Goal: Task Accomplishment & Management: Use online tool/utility

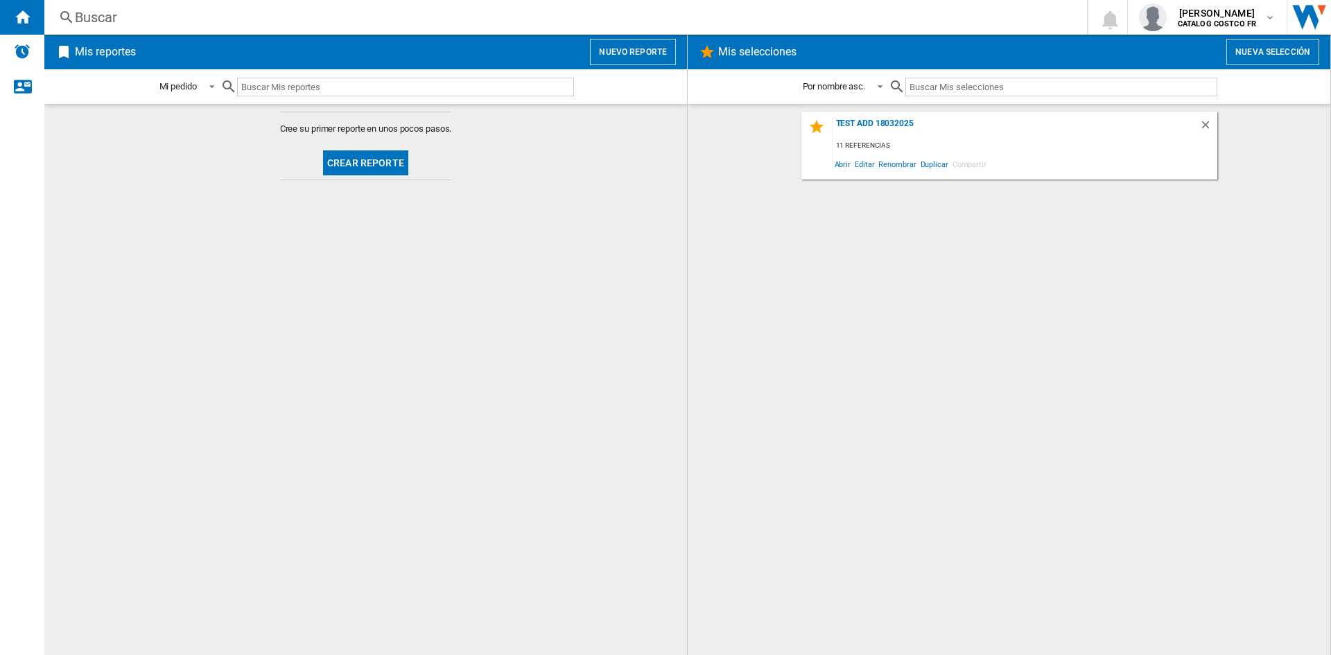
click at [366, 159] on button "Crear reporte" at bounding box center [365, 162] width 85 height 25
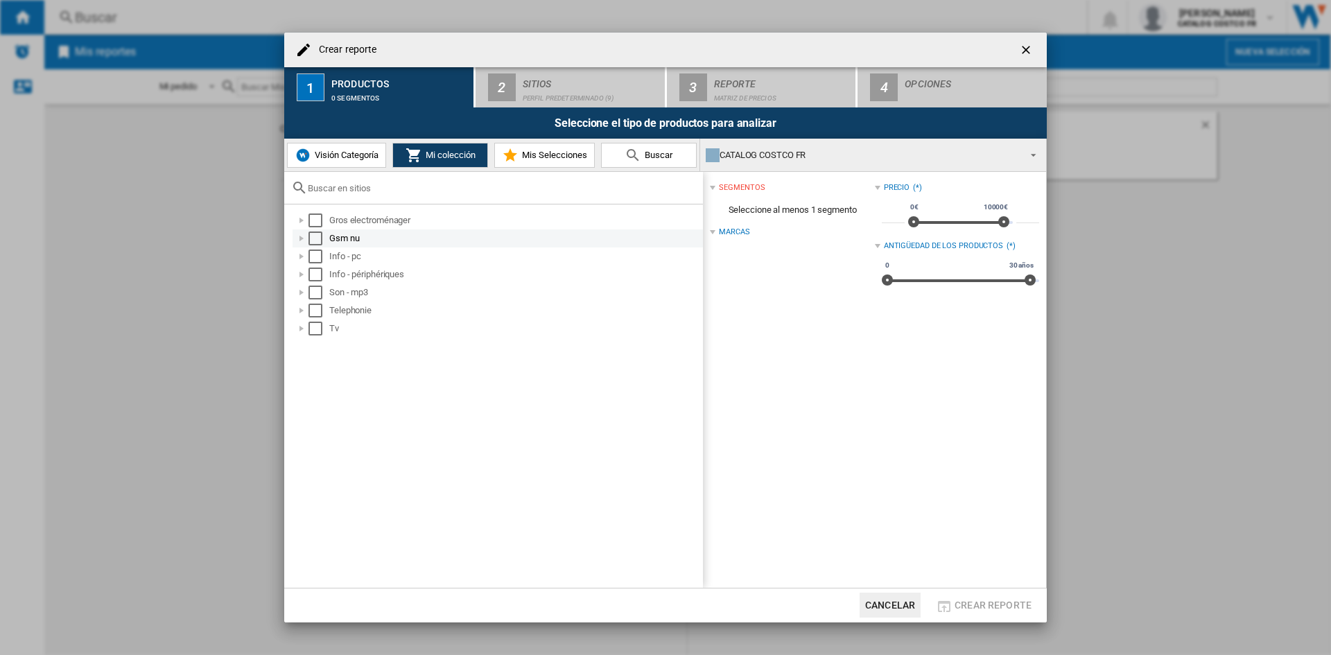
drag, startPoint x: 325, startPoint y: 217, endPoint x: 327, endPoint y: 236, distance: 18.8
click at [325, 217] on md-checkbox "Select" at bounding box center [319, 221] width 21 height 14
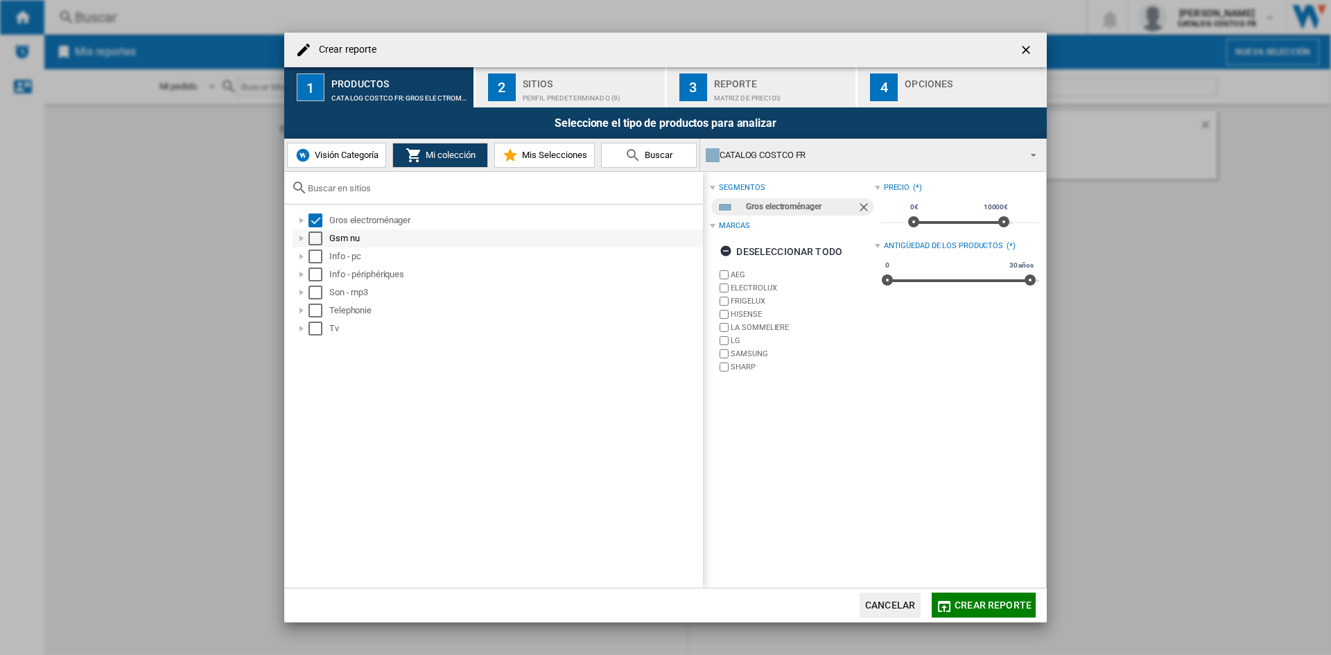
click at [324, 239] on md-checkbox "Select" at bounding box center [319, 239] width 21 height 14
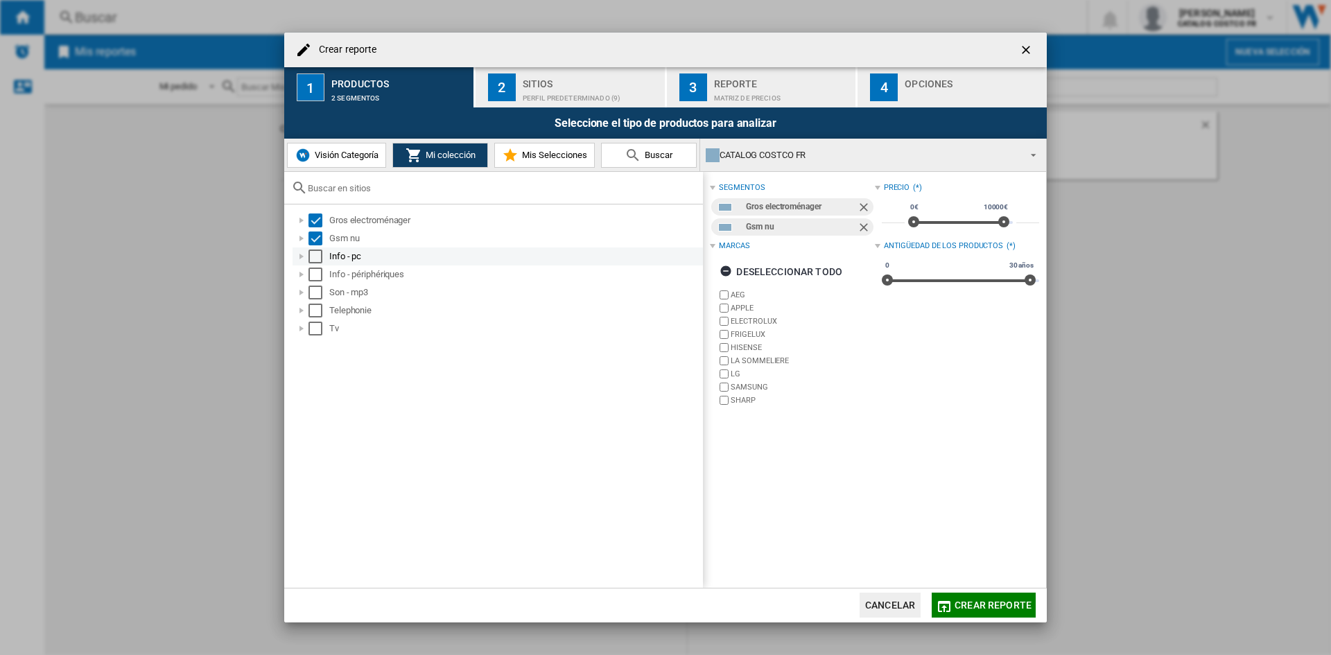
click at [324, 254] on md-checkbox "Select" at bounding box center [319, 257] width 21 height 14
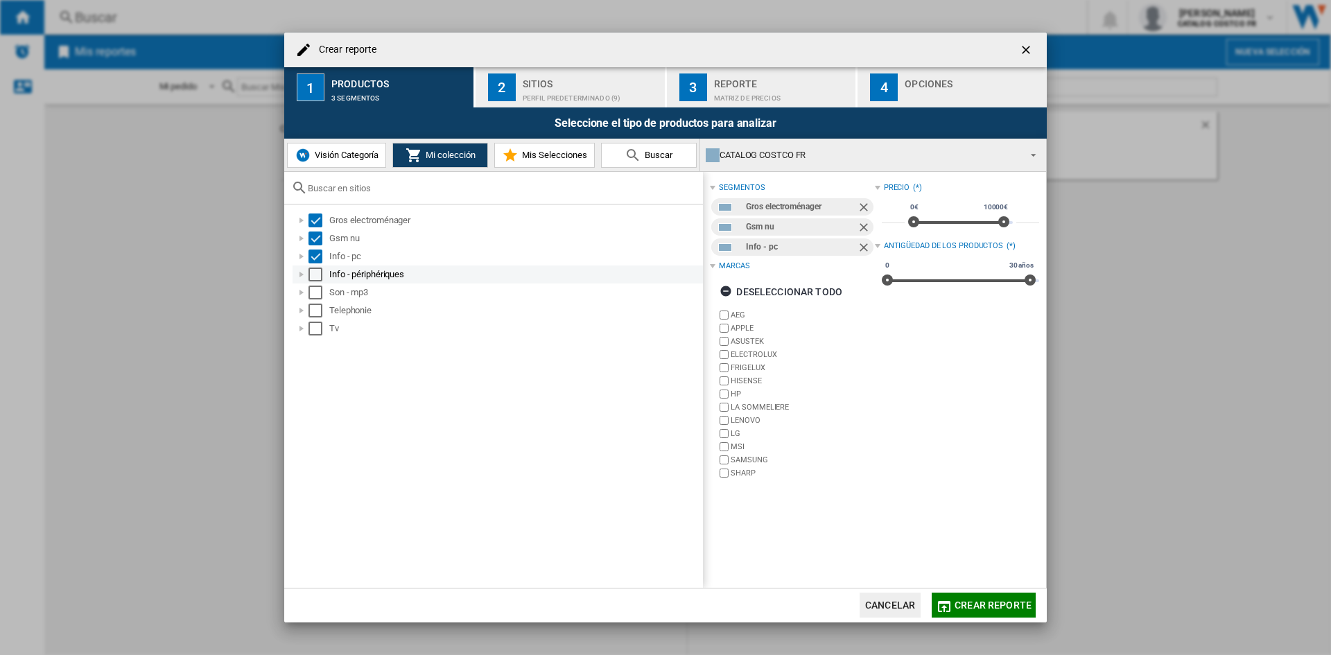
click at [323, 275] on md-checkbox "Select" at bounding box center [319, 275] width 21 height 14
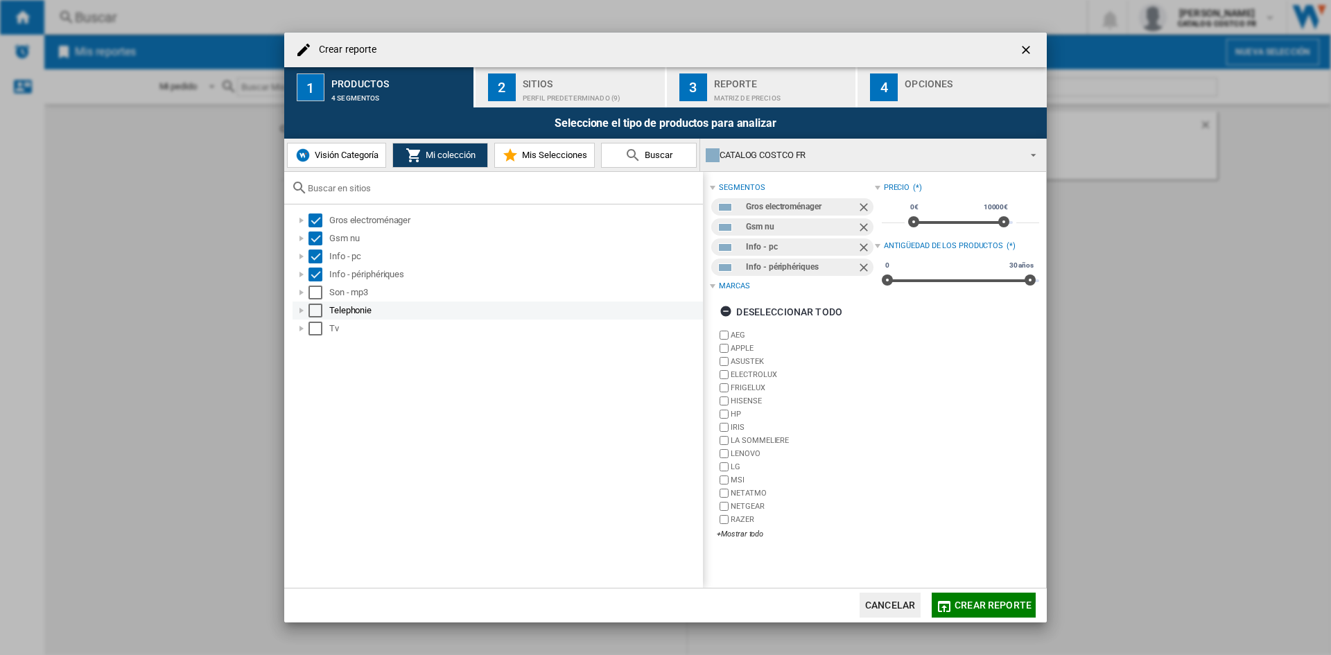
drag, startPoint x: 322, startPoint y: 289, endPoint x: 325, endPoint y: 306, distance: 16.8
click at [322, 290] on md-checkbox "Select" at bounding box center [319, 293] width 21 height 14
click at [325, 310] on md-checkbox "Select" at bounding box center [319, 311] width 21 height 14
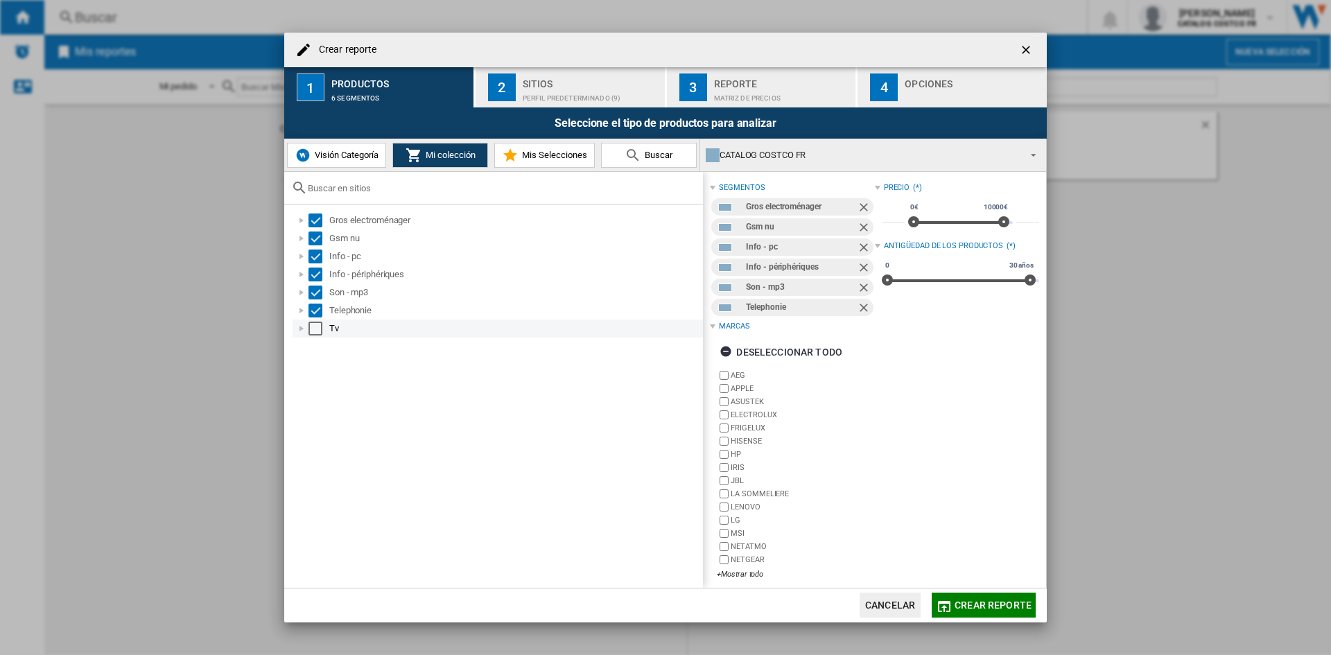
click at [322, 338] on div "Tv" at bounding box center [498, 329] width 410 height 18
click at [326, 332] on md-checkbox "Select" at bounding box center [319, 329] width 21 height 14
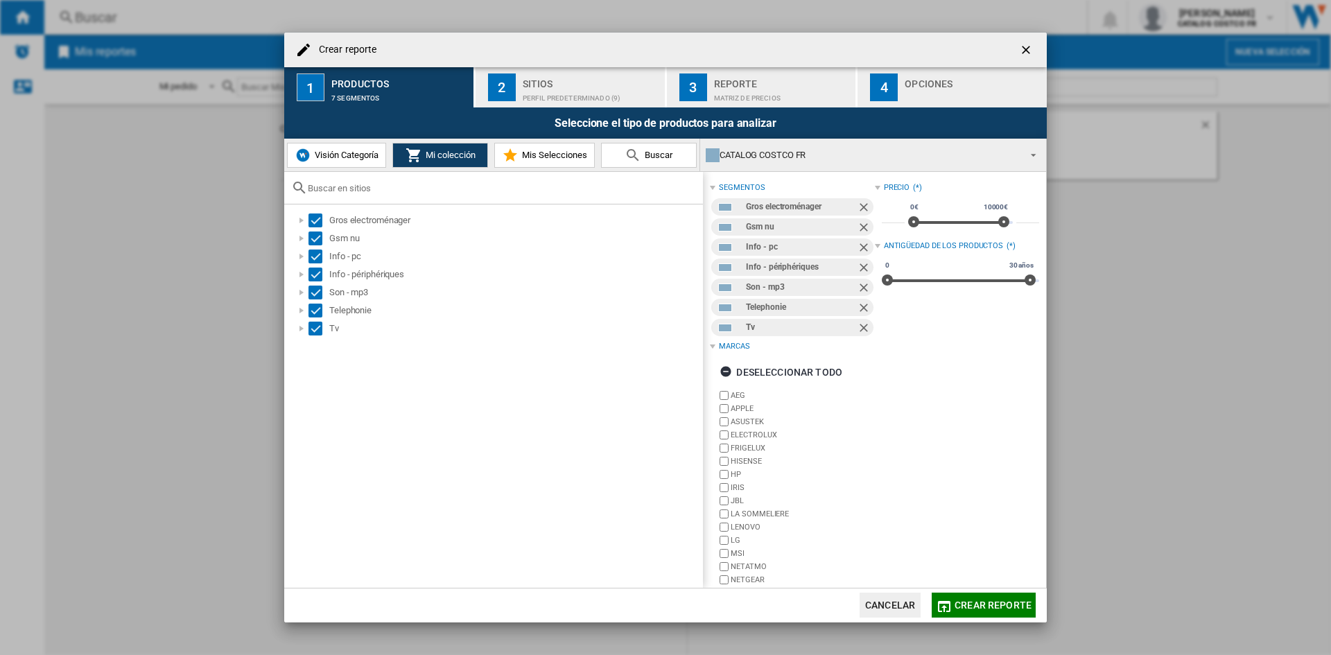
click at [509, 74] on div "2" at bounding box center [502, 88] width 28 height 28
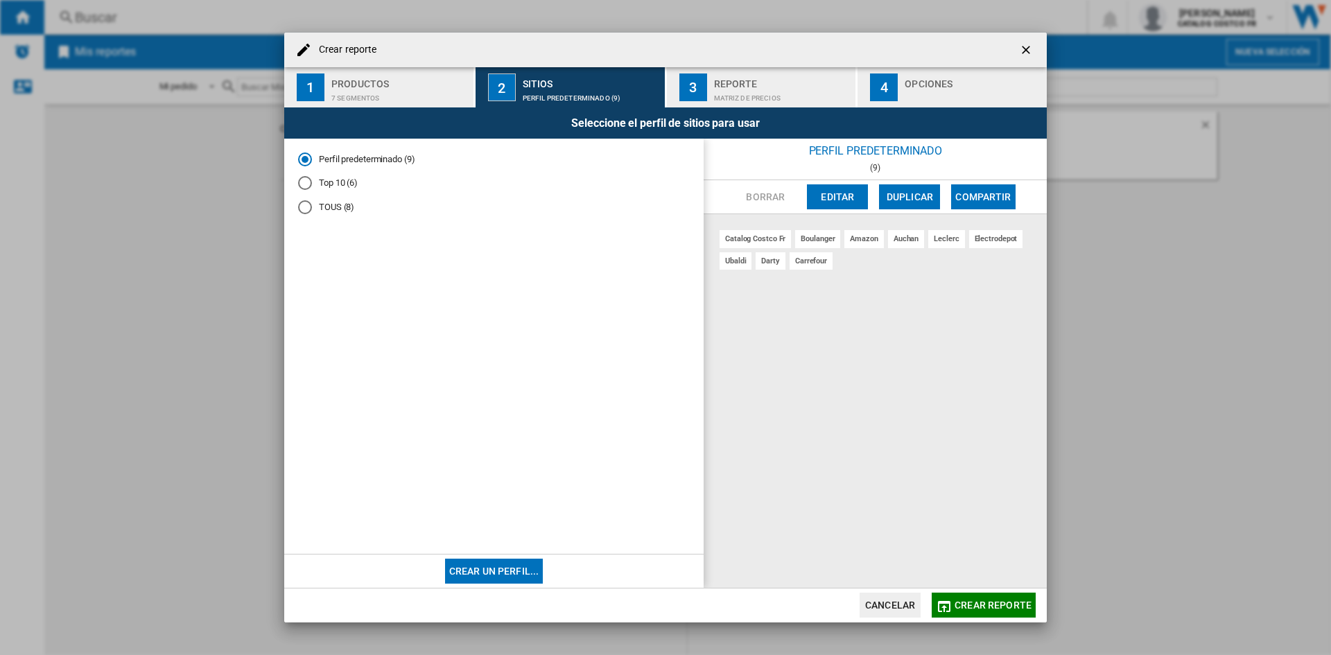
click at [970, 86] on div "Opciones" at bounding box center [973, 80] width 137 height 15
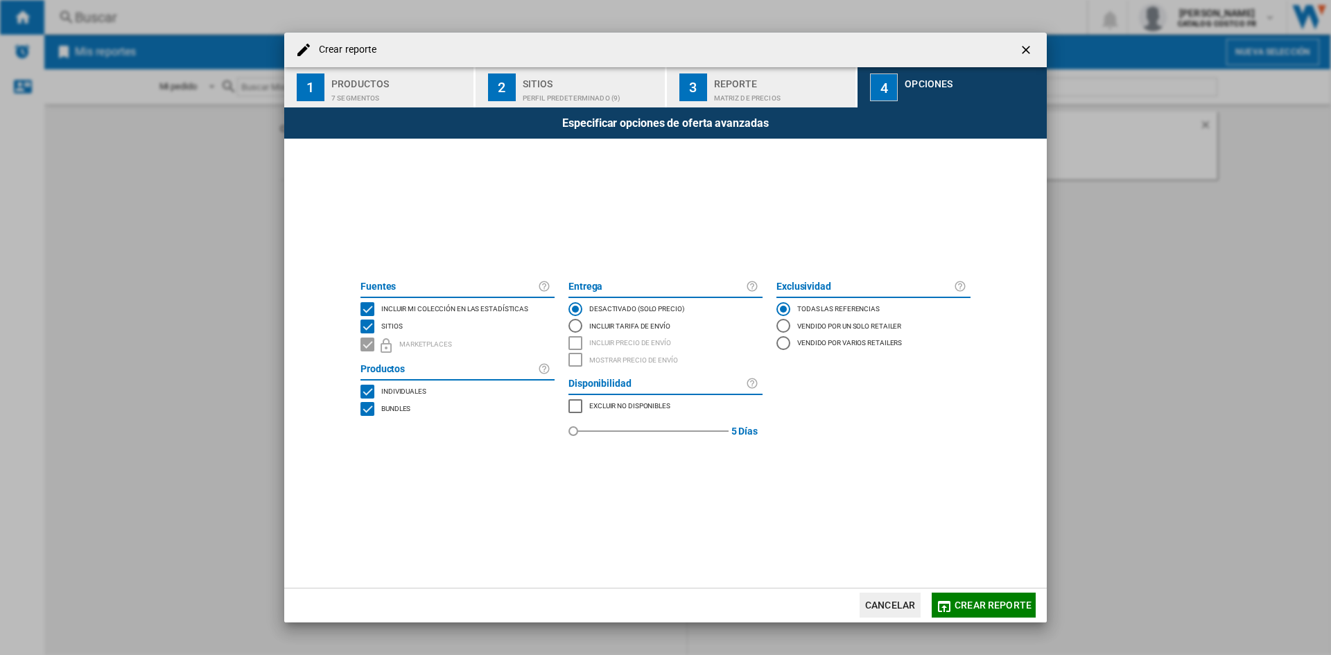
click at [987, 606] on span "Crear reporte" at bounding box center [993, 605] width 77 height 11
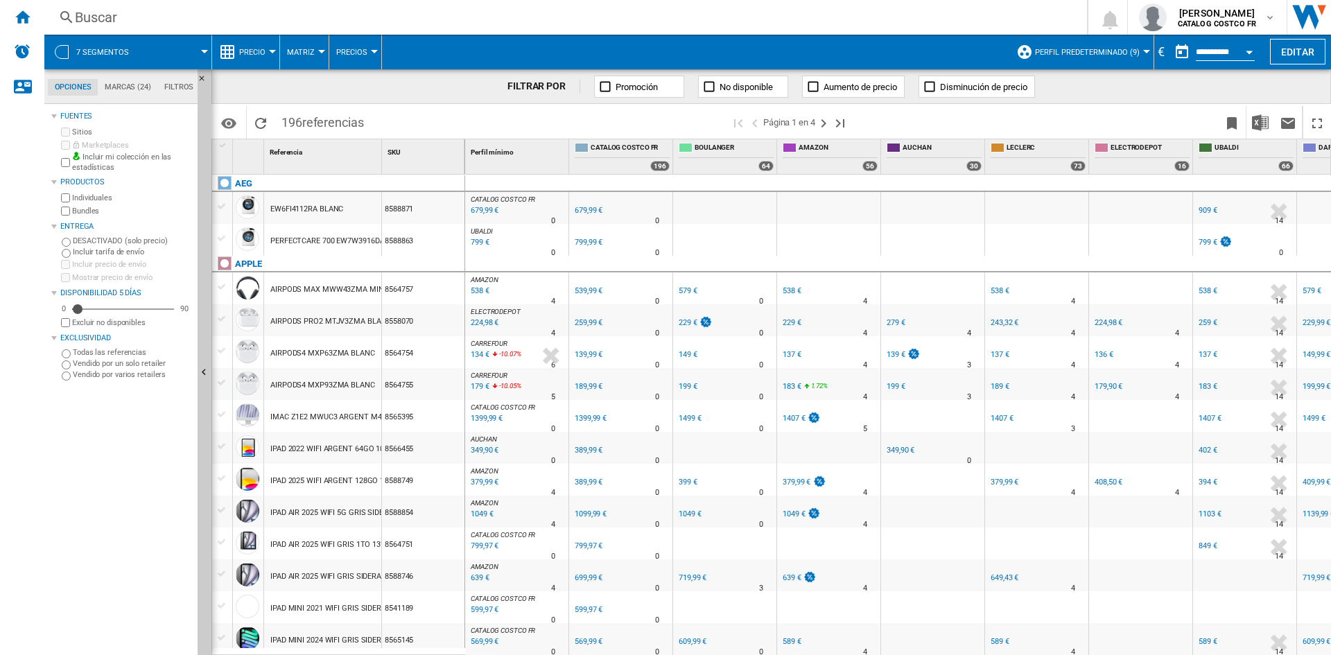
click at [951, 9] on div "Buscar" at bounding box center [563, 17] width 976 height 19
click at [1261, 124] on img "Descargar en Excel" at bounding box center [1260, 122] width 17 height 17
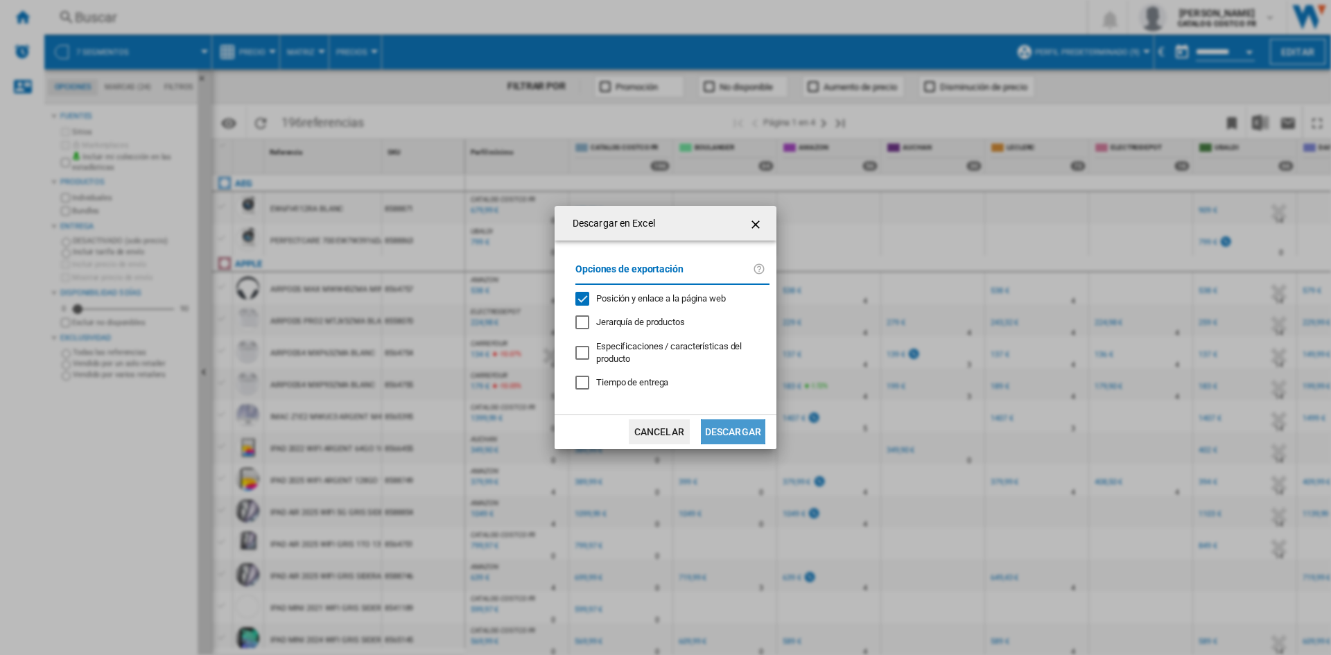
click at [747, 424] on button "Descargar" at bounding box center [733, 432] width 64 height 25
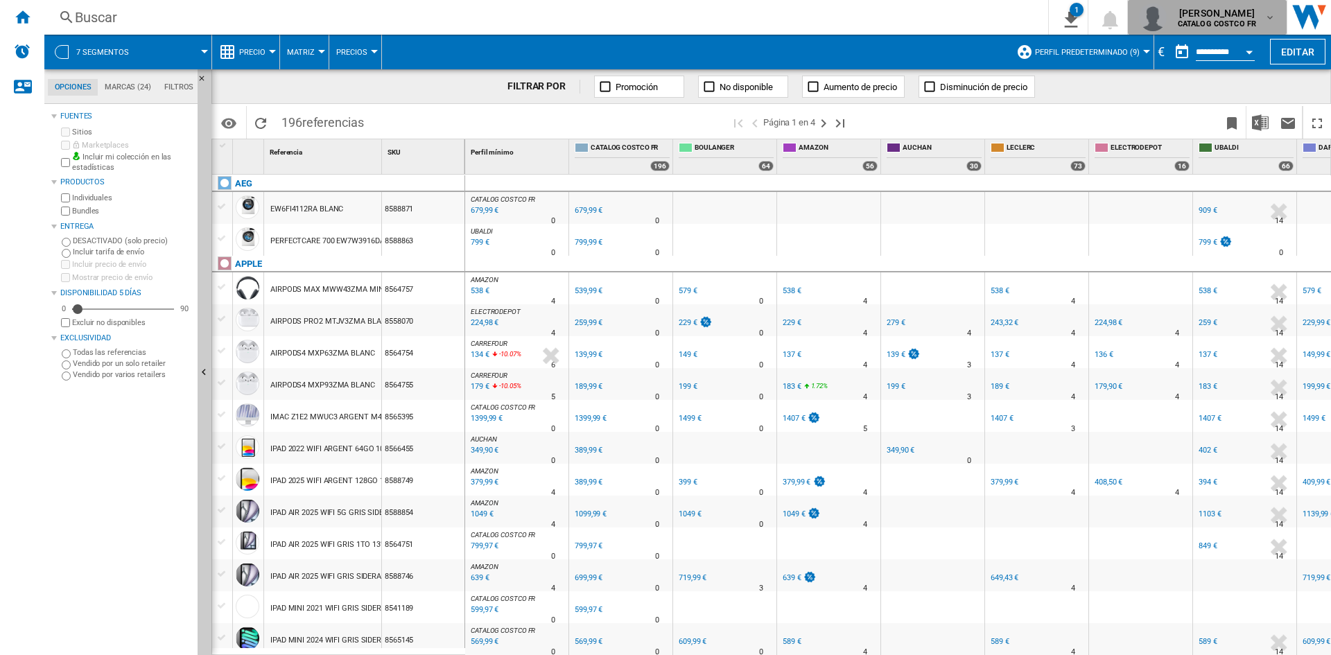
click at [1242, 27] on b "CATALOG COSTCO FR" at bounding box center [1217, 23] width 78 height 9
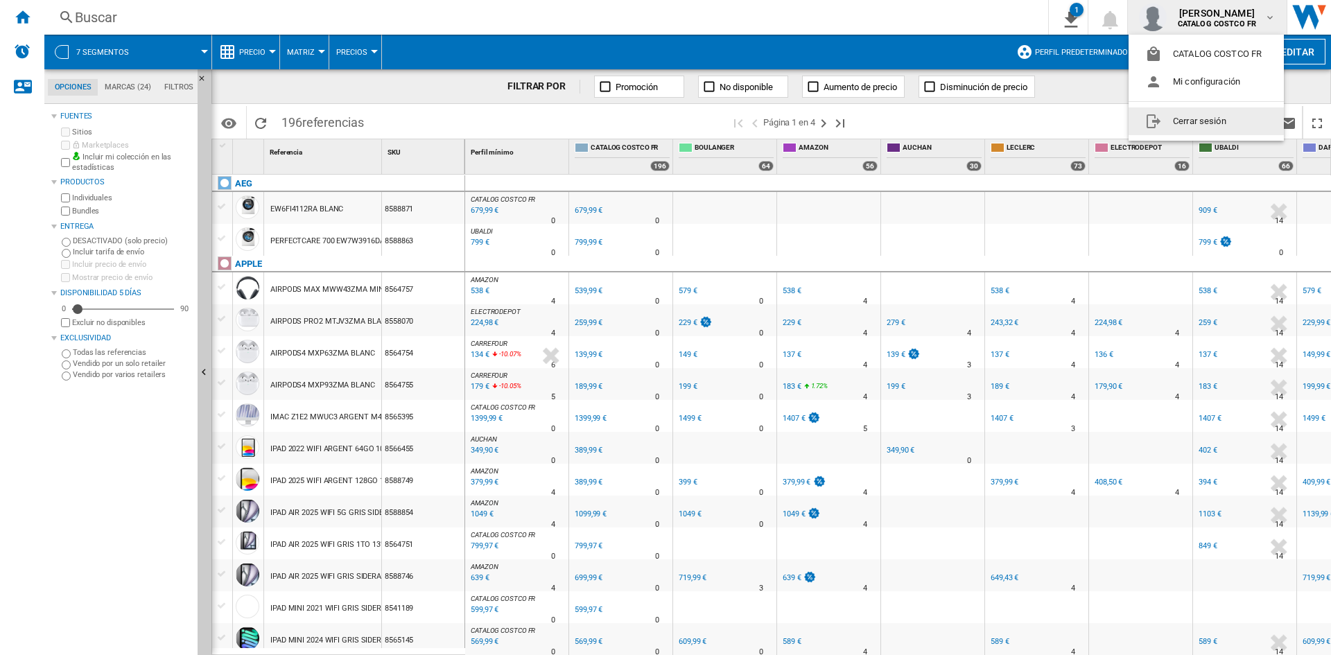
click at [1207, 112] on button "Cerrar sesión" at bounding box center [1206, 121] width 155 height 28
